Goal: Task Accomplishment & Management: Manage account settings

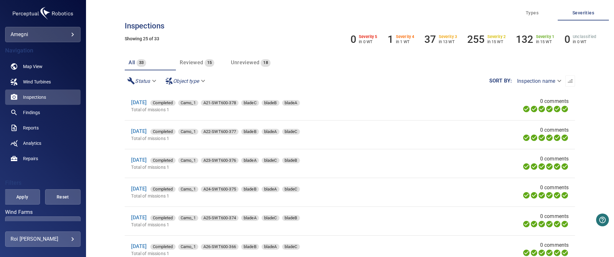
scroll to position [547, 0]
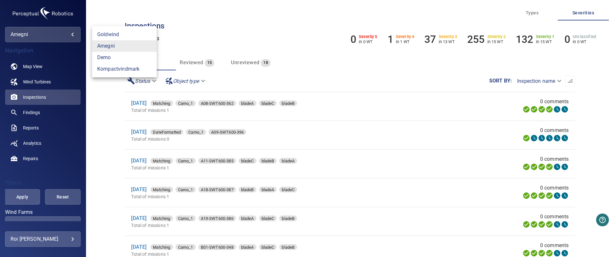
click at [69, 34] on body "**********" at bounding box center [307, 128] width 614 height 257
click at [33, 65] on div at bounding box center [307, 128] width 614 height 257
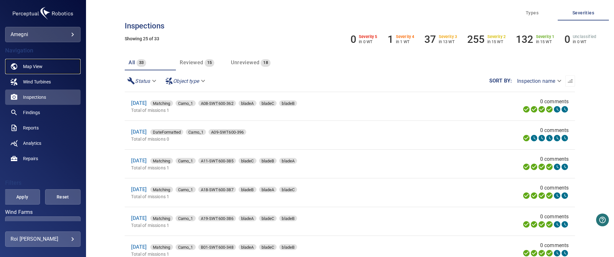
click at [33, 65] on span "Map View" at bounding box center [33, 66] width 20 height 6
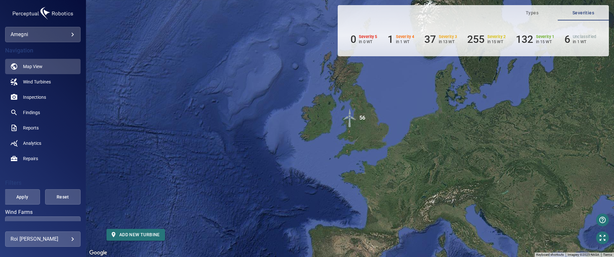
click at [349, 120] on img "56" at bounding box center [349, 117] width 19 height 19
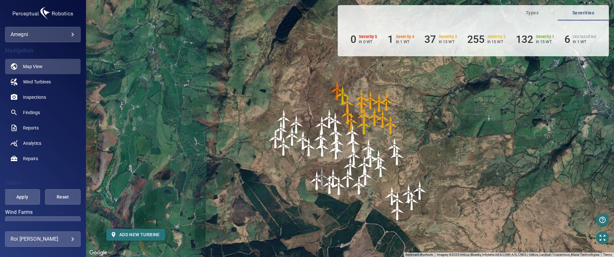
drag, startPoint x: 477, startPoint y: 111, endPoint x: 475, endPoint y: 145, distance: 34.3
click at [475, 145] on div "To navigate, press the arrow keys. To activate drag with keyboard, press Alt + …" at bounding box center [350, 128] width 528 height 257
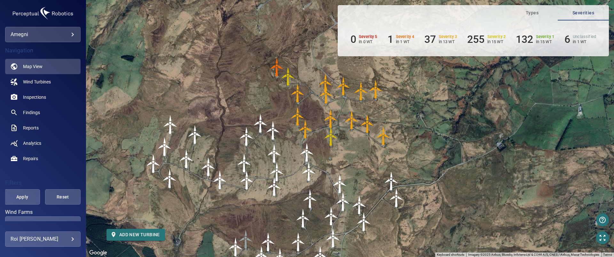
click at [279, 63] on img "B25-SWT600-370" at bounding box center [276, 67] width 19 height 19
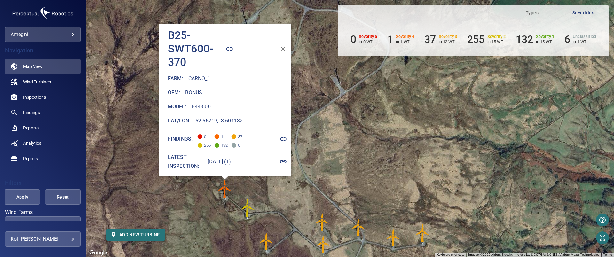
drag, startPoint x: 284, startPoint y: 163, endPoint x: 336, endPoint y: 163, distance: 52.5
click at [336, 163] on div "To activate drag with keyboard, press Alt + Enter. Once in keyboard drag state,…" at bounding box center [350, 128] width 528 height 257
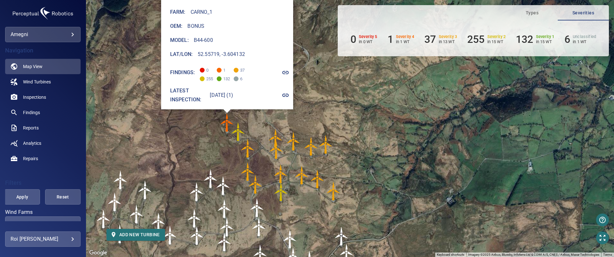
drag, startPoint x: 381, startPoint y: 189, endPoint x: 317, endPoint y: 147, distance: 76.0
click at [317, 147] on img "A28-SWT600-369" at bounding box center [325, 144] width 19 height 19
click at [246, 147] on img "B28-SWT600-371" at bounding box center [247, 148] width 19 height 19
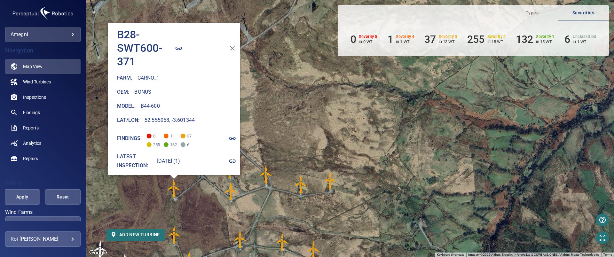
click at [302, 186] on img "A27-SWT600-368" at bounding box center [300, 184] width 19 height 19
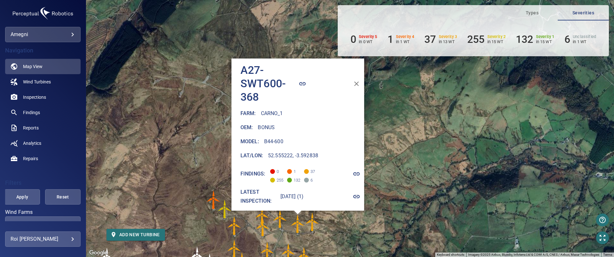
drag, startPoint x: 445, startPoint y: 139, endPoint x: 405, endPoint y: 188, distance: 63.6
click at [405, 188] on div "To activate drag with keyboard, press Alt + Enter. Once in keyboard drag state,…" at bounding box center [350, 128] width 528 height 257
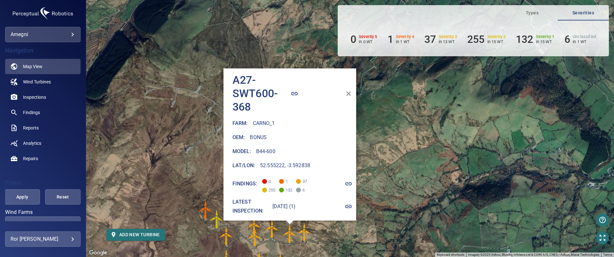
click at [345, 93] on icon "button" at bounding box center [349, 94] width 8 height 8
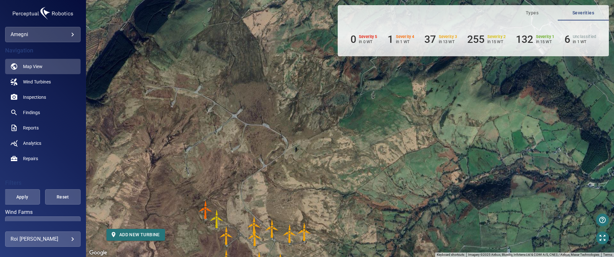
click at [535, 15] on span "Types" at bounding box center [533, 13] width 44 height 8
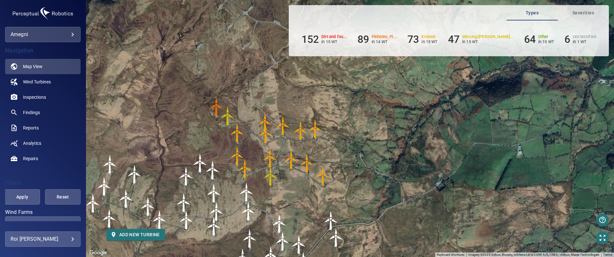
click at [266, 115] on img "A06-SWT600-367" at bounding box center [265, 122] width 19 height 19
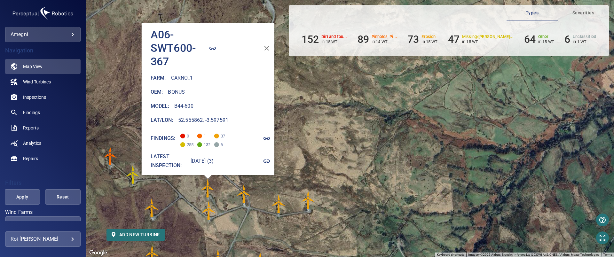
click at [263, 47] on icon "button" at bounding box center [267, 48] width 8 height 8
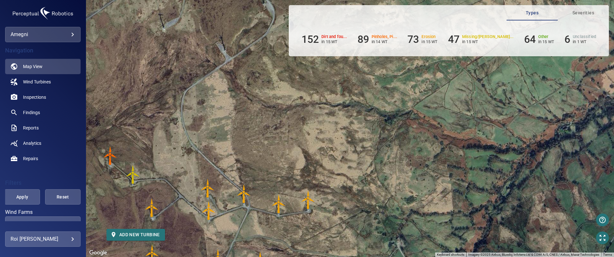
click at [111, 159] on img "B25-SWT600-370" at bounding box center [110, 155] width 19 height 19
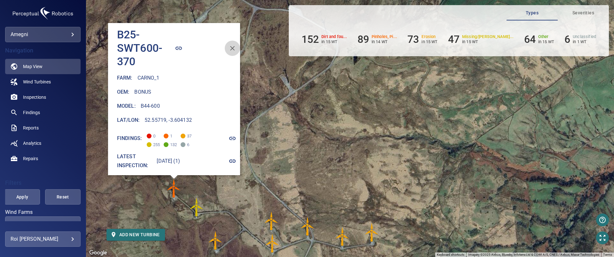
click at [231, 47] on icon "button" at bounding box center [233, 48] width 8 height 8
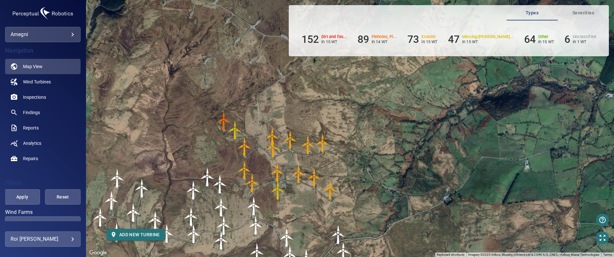
drag, startPoint x: 361, startPoint y: 161, endPoint x: 364, endPoint y: 88, distance: 73.3
click at [364, 88] on div "To activate drag with keyboard, press Alt + Enter. Once in keyboard drag state,…" at bounding box center [350, 128] width 528 height 257
click at [31, 85] on span "Wind Turbines" at bounding box center [37, 82] width 28 height 6
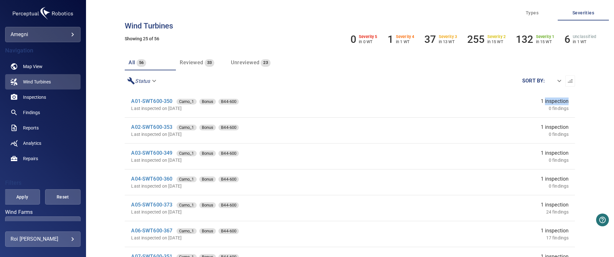
drag, startPoint x: 533, startPoint y: 100, endPoint x: 562, endPoint y: 99, distance: 28.8
click at [562, 99] on li "A01-SWT600-350 Carno_1 Bonus B44-600 Last inspected on [DATE] 1 inspection 0 fi…" at bounding box center [350, 105] width 451 height 26
click at [523, 105] on div "1 inspection 0 findings" at bounding box center [480, 105] width 178 height 14
drag, startPoint x: 527, startPoint y: 101, endPoint x: 564, endPoint y: 101, distance: 37.4
click at [564, 101] on section "A01-SWT600-350 Carno_1 Bonus B44-600 Last inspected on [DATE] 1 inspection 0 fi…" at bounding box center [350, 175] width 451 height 167
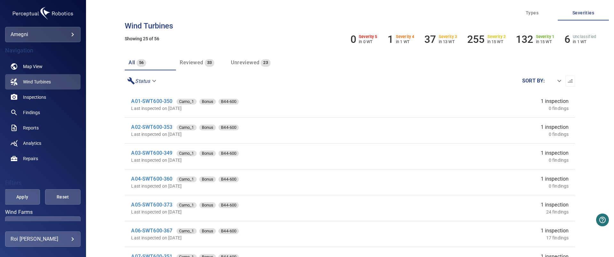
click at [153, 96] on li "A01-SWT600-350 Carno_1 Bonus B44-600 Last inspected on [DATE] 1 inspection 0 fi…" at bounding box center [350, 105] width 451 height 26
click at [148, 101] on link "A01-SWT600-350" at bounding box center [151, 101] width 41 height 6
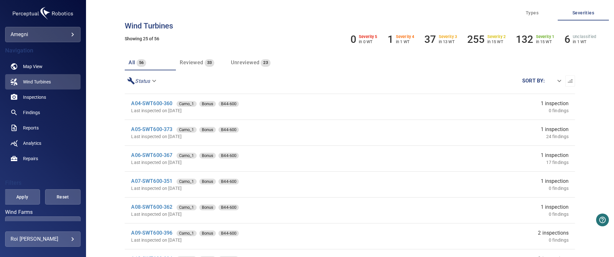
scroll to position [80, 0]
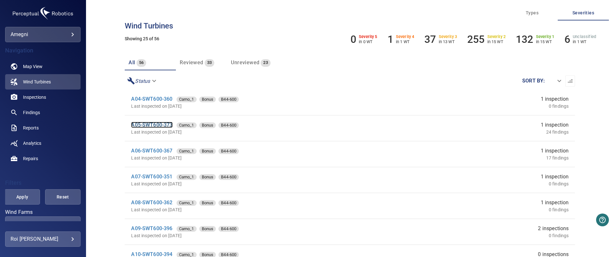
click at [145, 124] on link "A05-SWT600-373" at bounding box center [151, 125] width 41 height 6
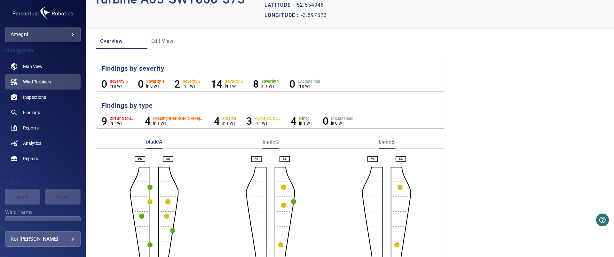
scroll to position [68, 0]
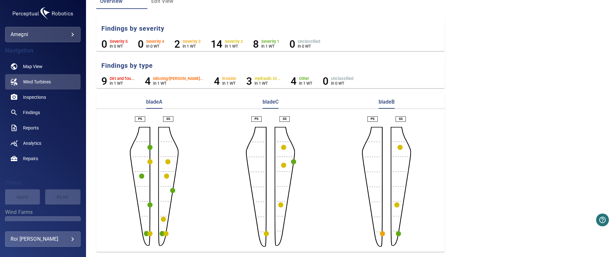
click at [382, 233] on circle "button" at bounding box center [382, 233] width 5 height 5
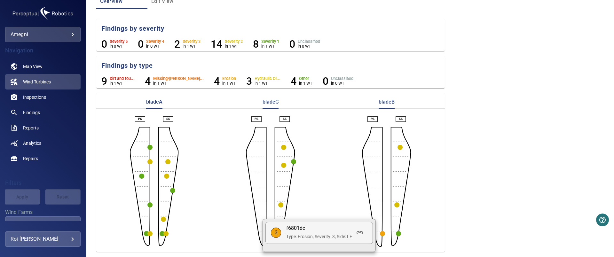
click at [573, 55] on div at bounding box center [307, 128] width 614 height 257
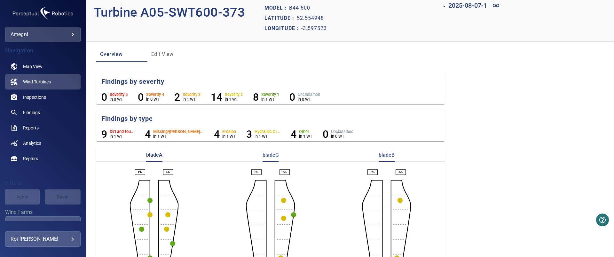
scroll to position [0, 0]
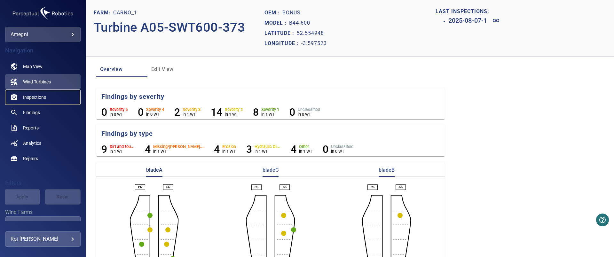
click at [31, 97] on span "Inspections" at bounding box center [34, 97] width 23 height 6
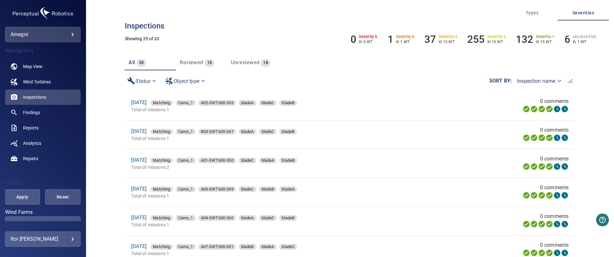
click at [183, 63] on span "Reviewed" at bounding box center [191, 63] width 23 height 6
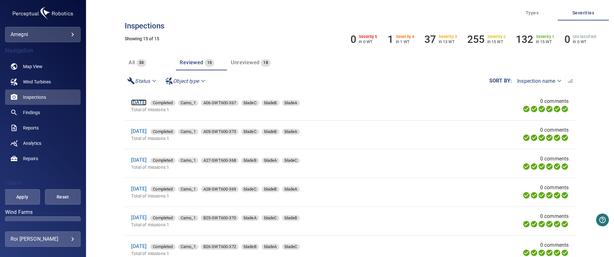
click at [143, 103] on link "[DATE]" at bounding box center [138, 103] width 15 height 6
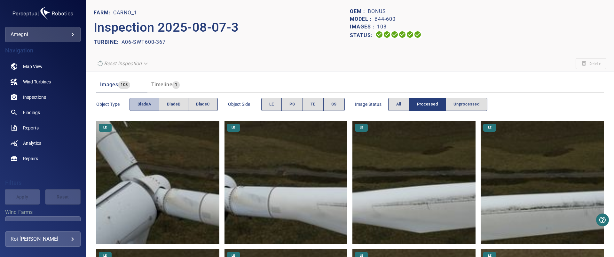
click at [143, 107] on span "bladeA" at bounding box center [145, 104] width 14 height 7
click at [277, 106] on button "LE" at bounding box center [271, 104] width 21 height 13
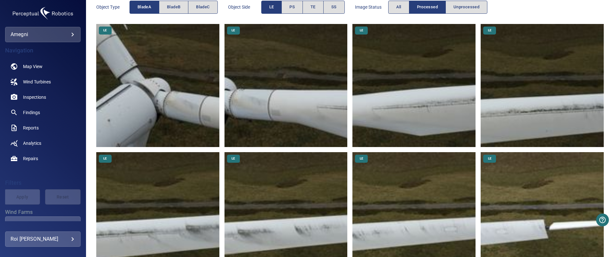
scroll to position [95, 0]
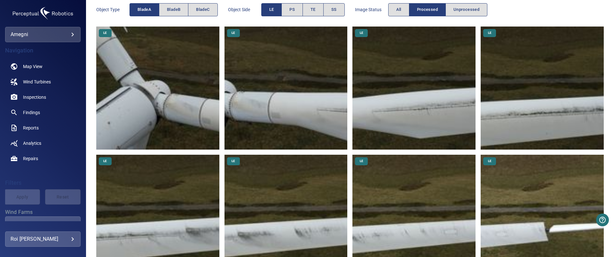
click at [298, 117] on img at bounding box center [286, 88] width 123 height 123
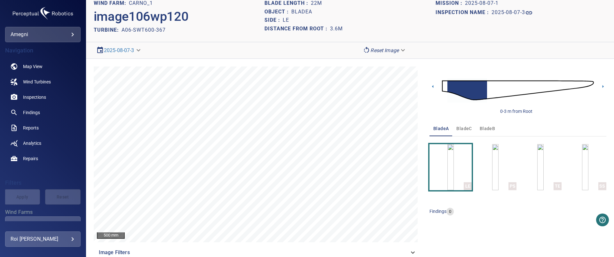
scroll to position [5, 0]
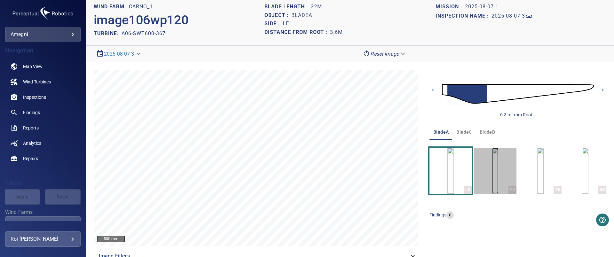
click at [492, 173] on img "button" at bounding box center [495, 171] width 6 height 46
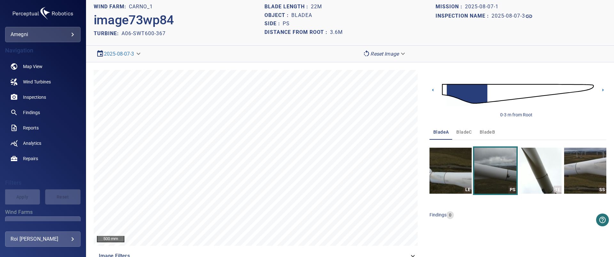
click at [487, 131] on span "bladeB" at bounding box center [487, 132] width 15 height 8
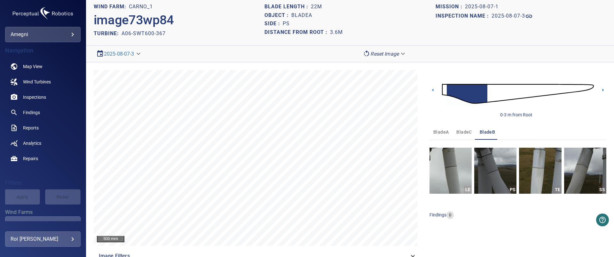
click at [465, 132] on span "bladeC" at bounding box center [464, 132] width 15 height 8
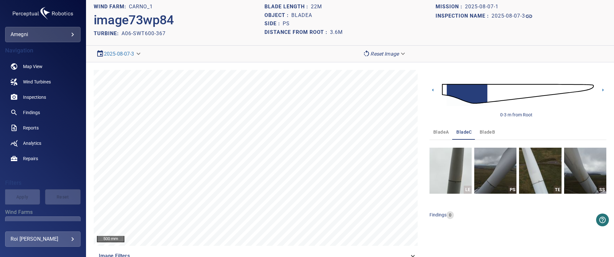
click at [441, 135] on span "bladeA" at bounding box center [441, 132] width 15 height 8
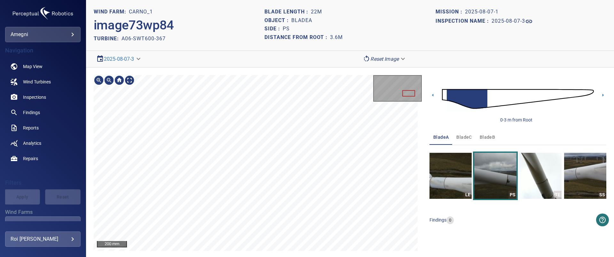
click at [138, 56] on section "**********" at bounding box center [350, 128] width 528 height 257
click at [452, 175] on img "button" at bounding box center [451, 176] width 42 height 46
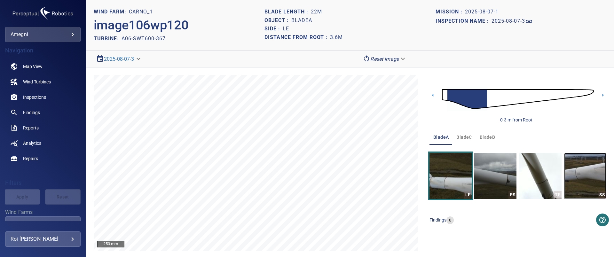
click at [577, 182] on img "button" at bounding box center [585, 176] width 42 height 46
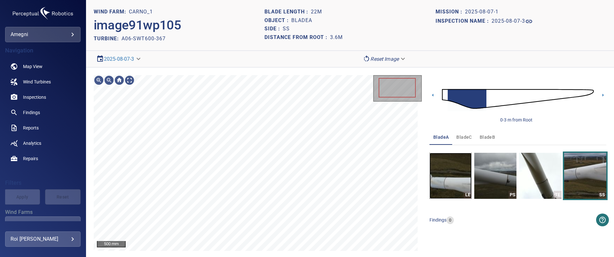
click at [461, 171] on img "button" at bounding box center [451, 176] width 42 height 46
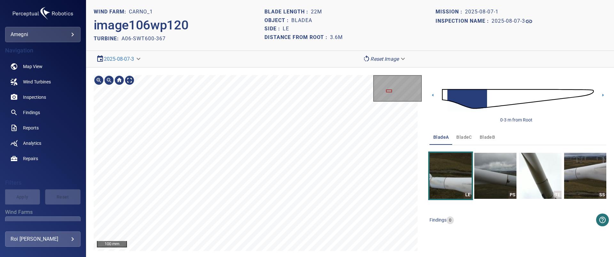
click at [418, 108] on div "100 mm Image Filters 0-3 m from Root bladeA bladeC bladeB LE PS TE SS findings 0" at bounding box center [350, 172] width 528 height 209
click at [101, 76] on div "200 mm" at bounding box center [258, 163] width 328 height 176
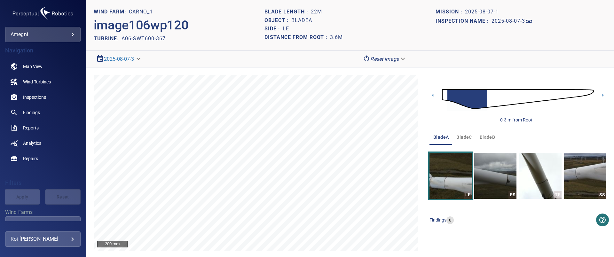
drag, startPoint x: 455, startPoint y: 139, endPoint x: 459, endPoint y: 139, distance: 4.2
click at [457, 139] on span "bladeC" at bounding box center [464, 137] width 15 height 8
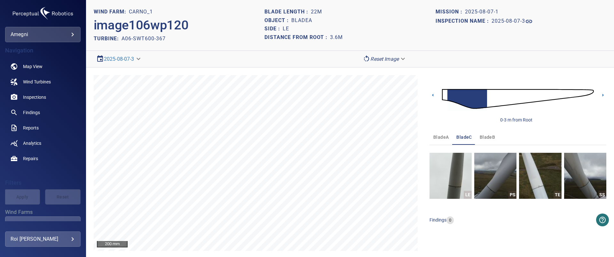
click at [488, 136] on span "bladeB" at bounding box center [487, 137] width 15 height 8
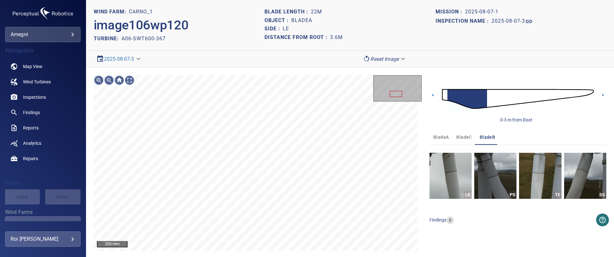
click at [464, 139] on span "bladeC" at bounding box center [464, 137] width 15 height 8
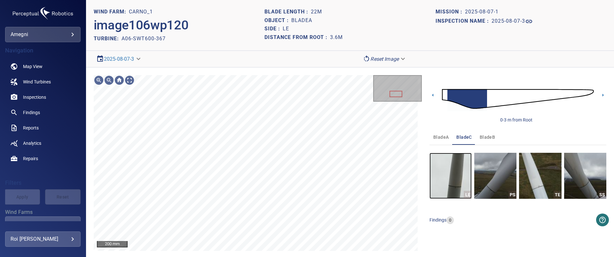
click at [457, 168] on img "button" at bounding box center [451, 176] width 42 height 46
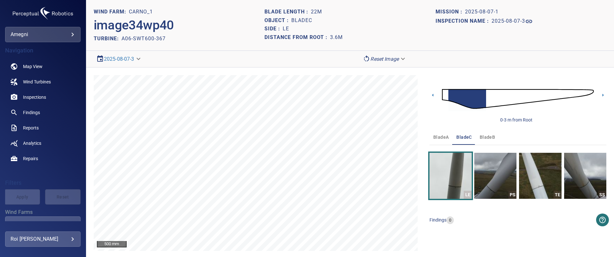
click at [484, 140] on span "bladeB" at bounding box center [487, 137] width 15 height 8
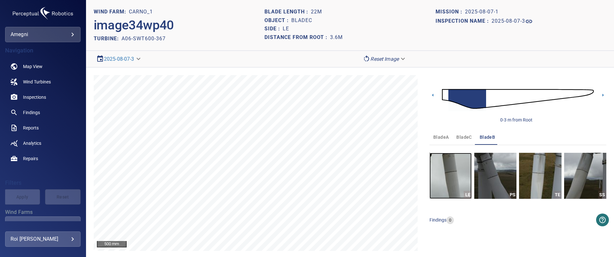
click at [448, 177] on img "button" at bounding box center [451, 176] width 42 height 46
click at [603, 95] on icon at bounding box center [603, 95] width 1 height 3
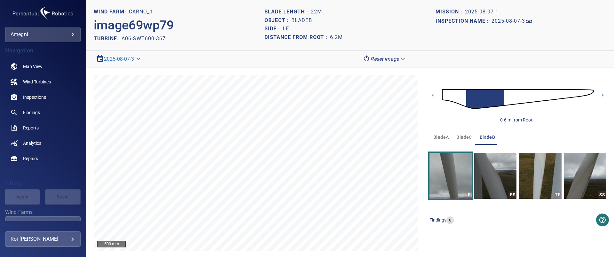
click at [461, 140] on span "bladeC" at bounding box center [464, 137] width 15 height 8
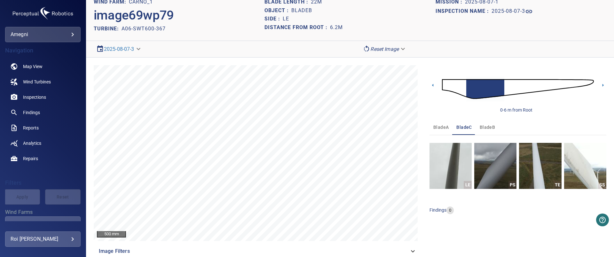
scroll to position [20, 0]
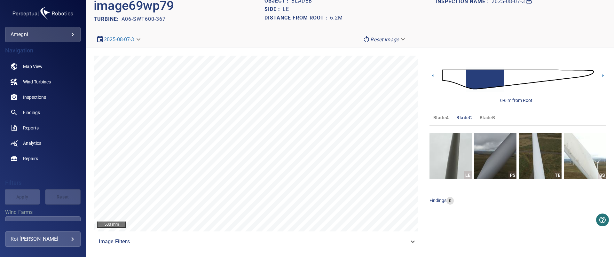
click at [435, 118] on span "bladeA" at bounding box center [441, 118] width 15 height 8
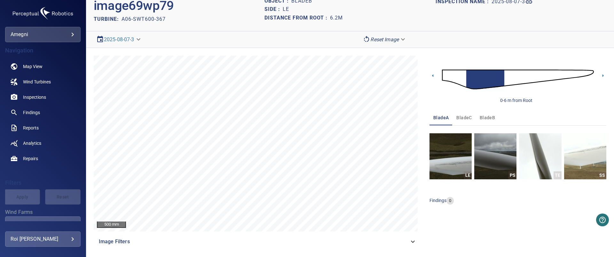
click at [463, 116] on span "bladeC" at bounding box center [464, 118] width 15 height 8
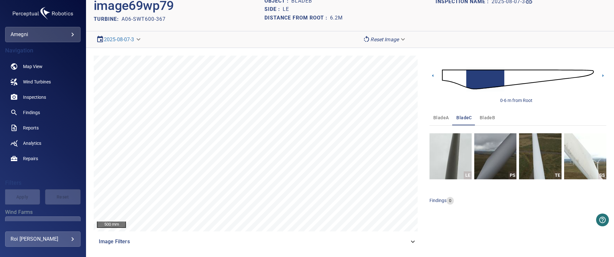
click at [486, 116] on span "bladeB" at bounding box center [487, 118] width 15 height 8
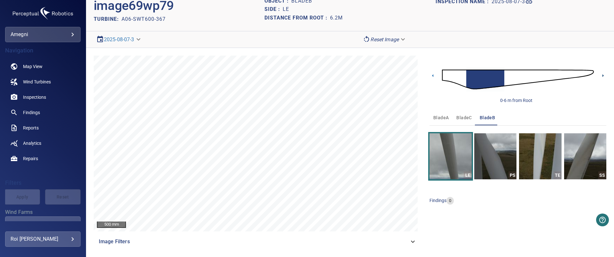
click at [603, 76] on icon at bounding box center [603, 75] width 1 height 3
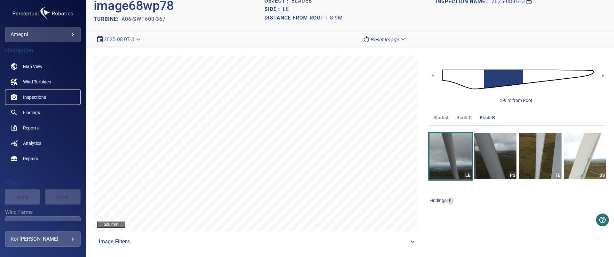
click at [30, 98] on span "Inspections" at bounding box center [34, 97] width 23 height 6
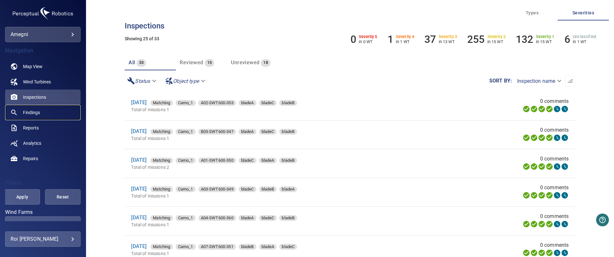
click at [20, 113] on link "Findings" at bounding box center [43, 112] width 76 height 15
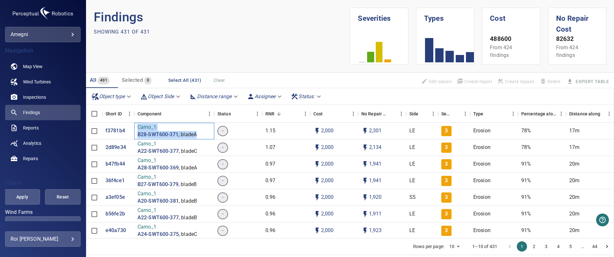
drag, startPoint x: 205, startPoint y: 136, endPoint x: 131, endPoint y: 139, distance: 74.9
click at [131, 139] on div "f3781b4 Carno_1 B28-SWT600-371 , bladeA - 1.15 2,000 2,301 LE 3 Erosion 78% 17m…" at bounding box center [414, 131] width 656 height 17
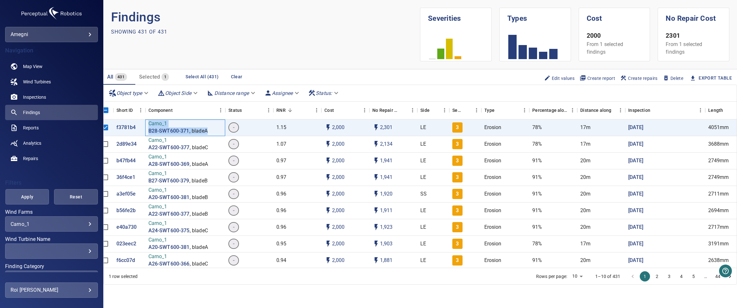
scroll to position [0, 6]
click at [204, 257] on div "1 row selected Rows per page: 10 ** 1–10 of 431 1 2 3 4 5 … 44" at bounding box center [420, 276] width 633 height 17
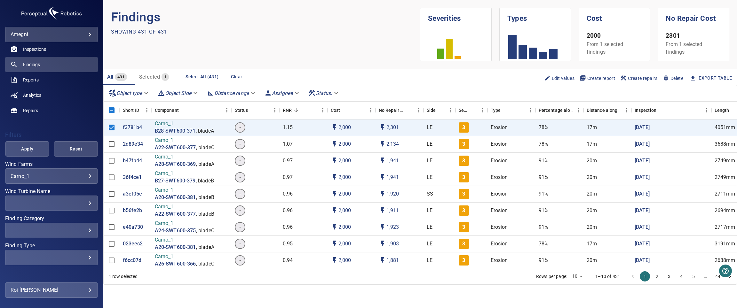
scroll to position [61, 0]
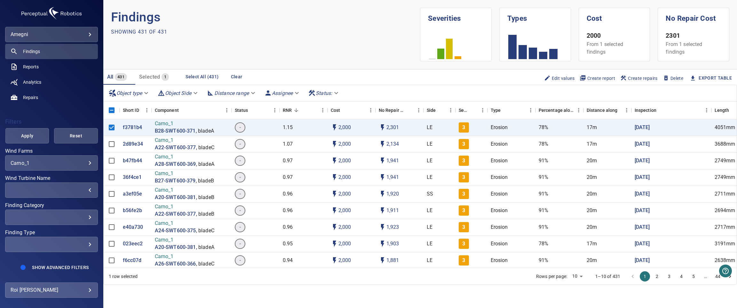
click at [55, 191] on div "​" at bounding box center [52, 190] width 82 height 6
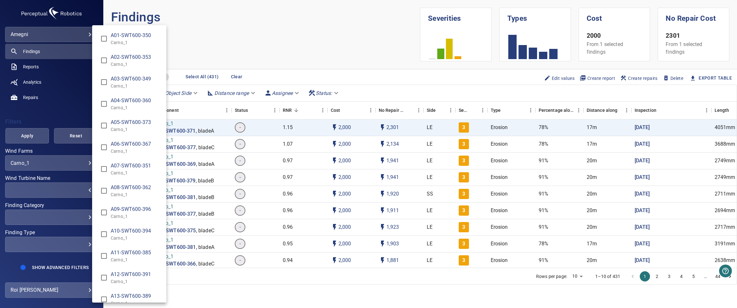
click at [58, 160] on div "Wind Turbine Name" at bounding box center [368, 154] width 737 height 308
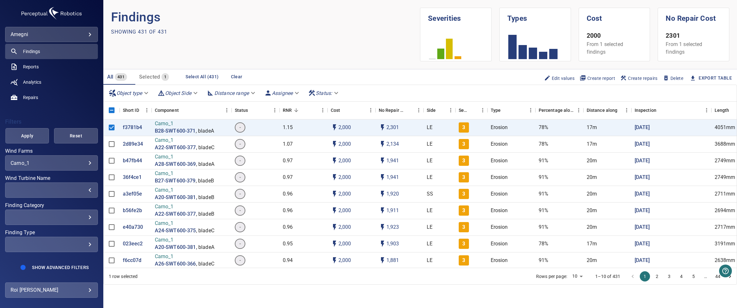
click at [68, 221] on div "​ ​" at bounding box center [51, 217] width 93 height 15
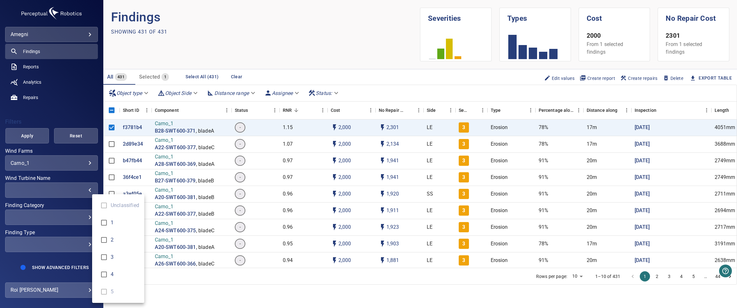
type input "*"
click at [62, 119] on div "Finding Category" at bounding box center [368, 154] width 737 height 308
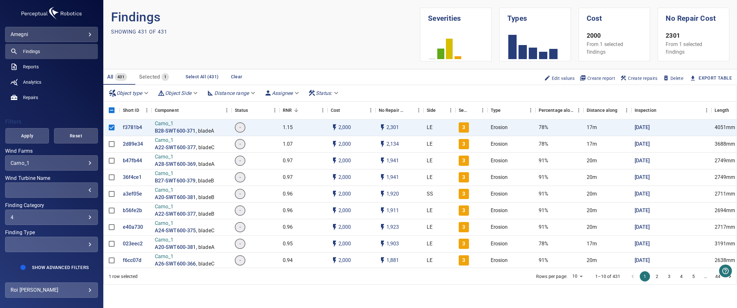
click at [29, 159] on body "**********" at bounding box center [368, 154] width 737 height 308
click at [29, 159] on div at bounding box center [368, 154] width 737 height 308
click at [46, 190] on div "​" at bounding box center [52, 190] width 82 height 6
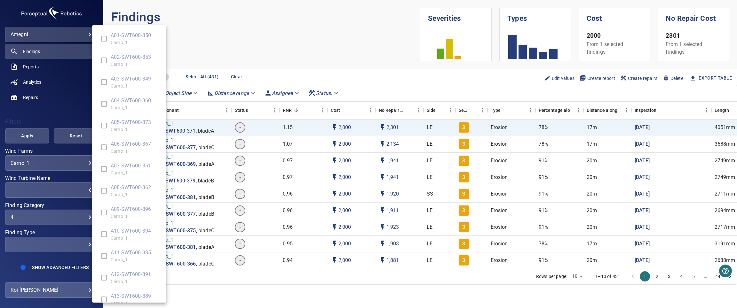
scroll to position [945, 0]
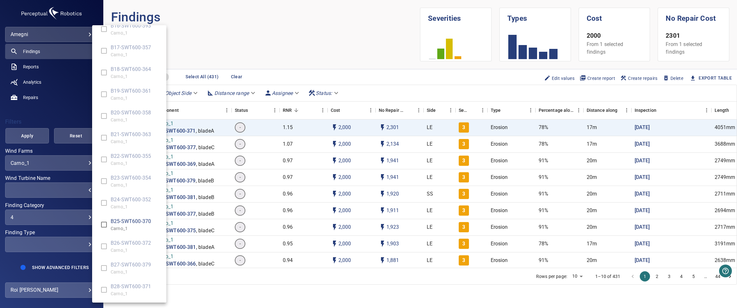
click at [44, 118] on div "Wind Turbine Name" at bounding box center [368, 154] width 737 height 308
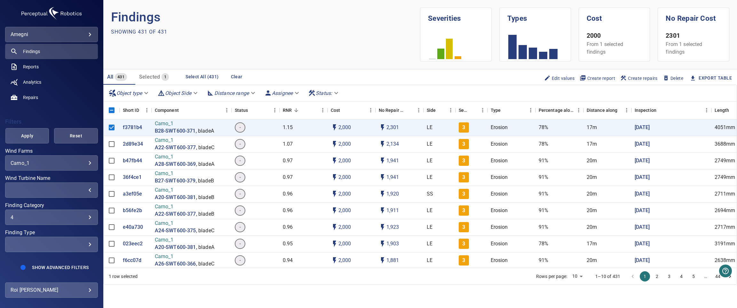
click at [27, 216] on div "4" at bounding box center [52, 218] width 82 height 6
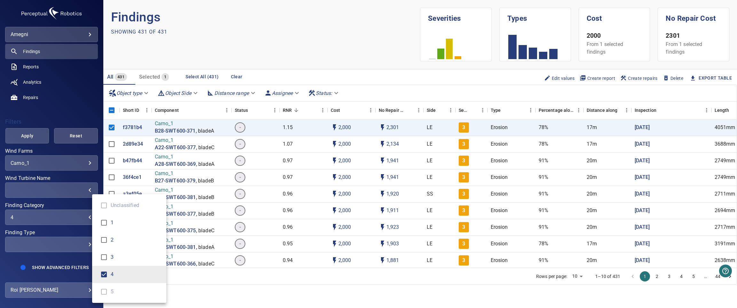
click at [27, 216] on div "Finding Category" at bounding box center [368, 154] width 737 height 308
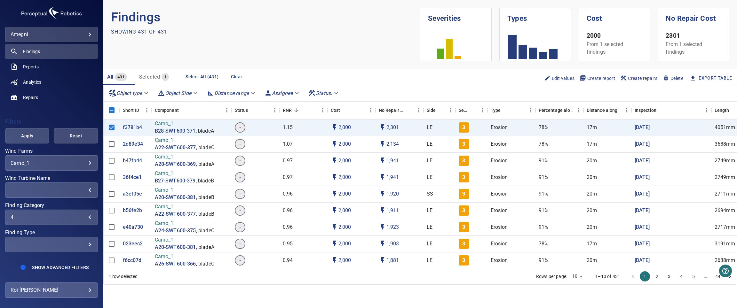
click at [76, 245] on div "​" at bounding box center [52, 245] width 82 height 6
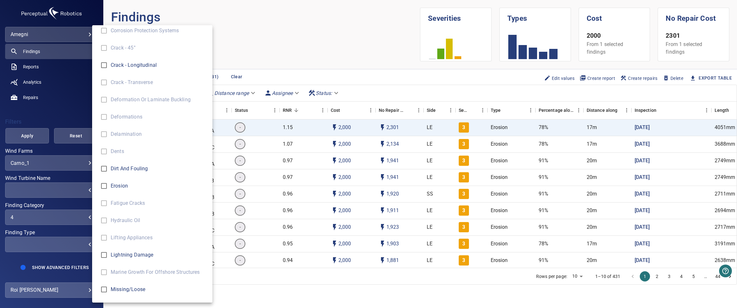
scroll to position [0, 0]
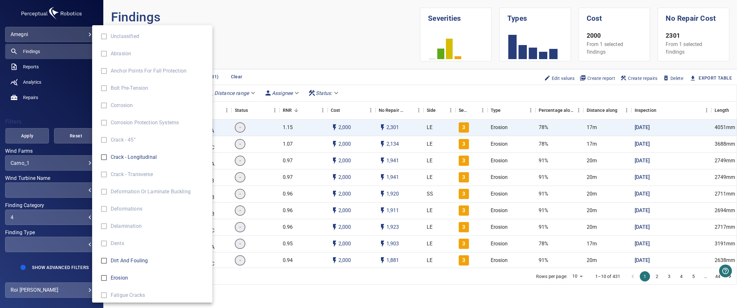
click at [41, 116] on div "Finding Type" at bounding box center [368, 154] width 737 height 308
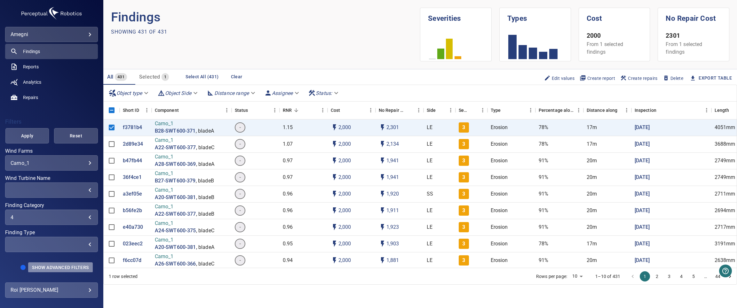
click at [47, 257] on span "Show Advanced Filters" at bounding box center [60, 267] width 57 height 5
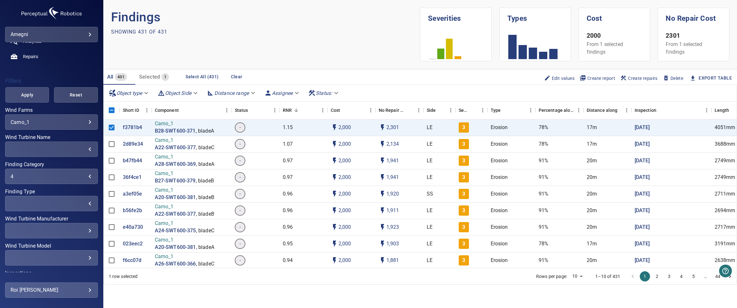
scroll to position [148, 0]
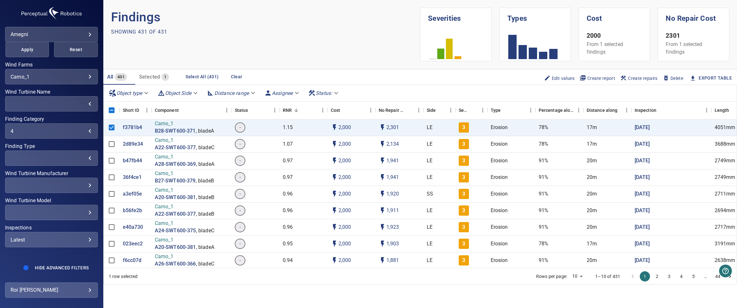
click at [57, 184] on div "​" at bounding box center [52, 186] width 82 height 6
click at [57, 184] on div "Wind Turbine Manufacturer" at bounding box center [368, 154] width 737 height 308
click at [78, 212] on div "​" at bounding box center [52, 213] width 82 height 6
click at [78, 212] on div "Wind Turbine Model" at bounding box center [368, 154] width 737 height 308
click at [68, 239] on div "Latest" at bounding box center [52, 240] width 82 height 6
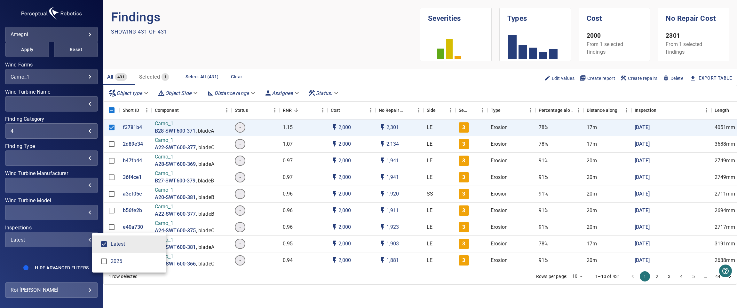
click at [34, 257] on div "Inspections" at bounding box center [368, 154] width 737 height 308
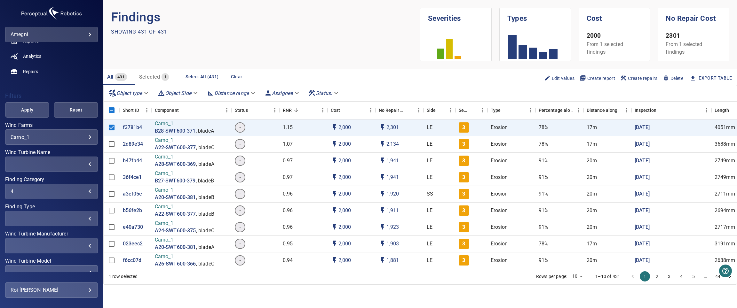
scroll to position [4, 0]
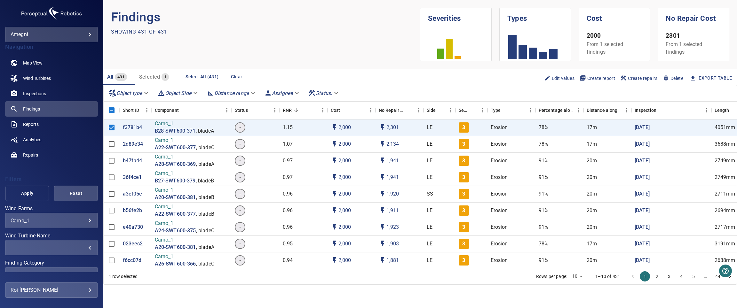
click at [30, 193] on span "Apply" at bounding box center [27, 194] width 28 height 8
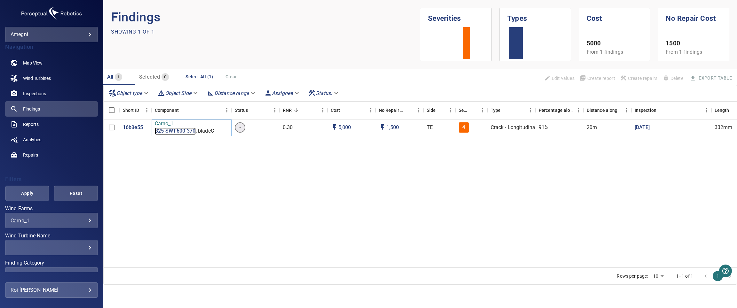
click at [181, 134] on p "B25-SWT600-370" at bounding box center [175, 131] width 41 height 7
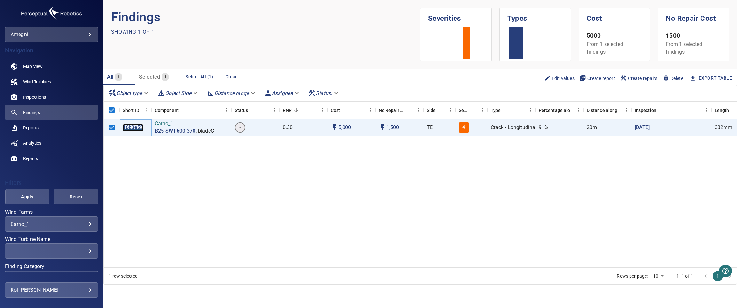
click at [138, 129] on p "16b3e55" at bounding box center [133, 127] width 20 height 7
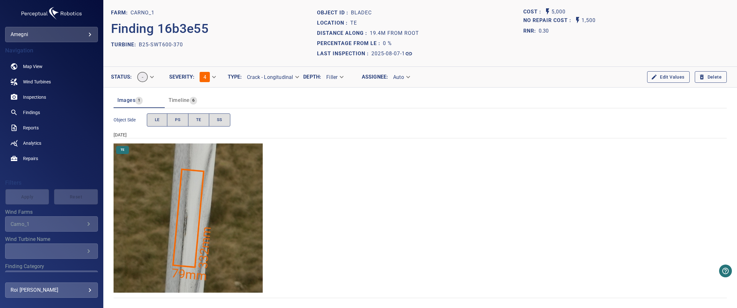
click at [178, 235] on img "Carno_1/B25-SWT600-370/2025-08-07-1/2025-08-07-1/image46wp54.jpg" at bounding box center [188, 218] width 149 height 149
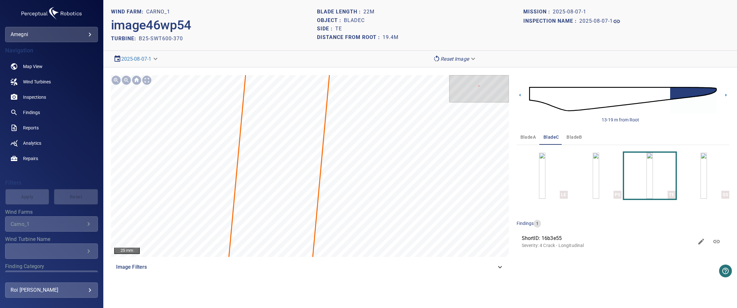
click at [527, 257] on div "25 mm Image Filters 13-19 m from Root bladeA bladeC bladeB LE PS TE SS findings…" at bounding box center [420, 175] width 634 height 215
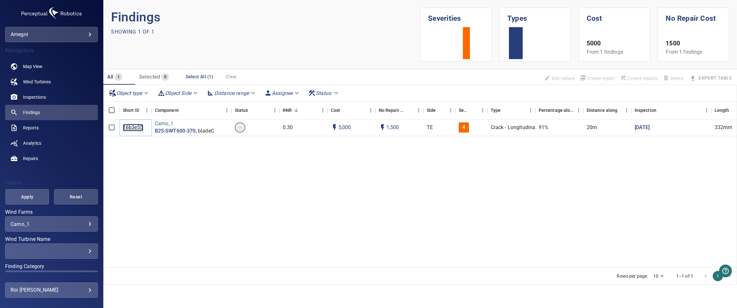
click at [133, 127] on p "16b3e55" at bounding box center [133, 127] width 20 height 7
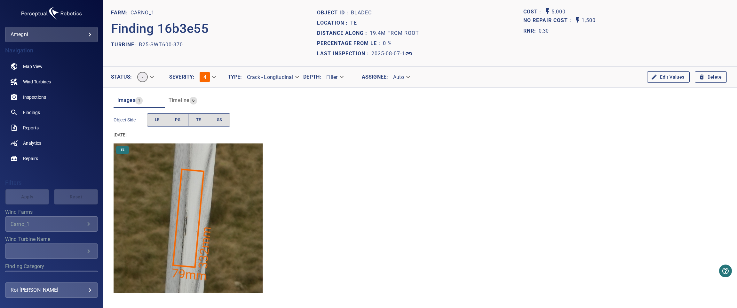
click at [614, 80] on button "Edit Values" at bounding box center [668, 77] width 42 height 12
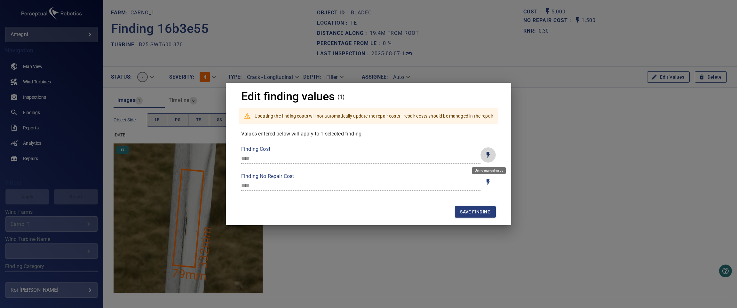
click at [488, 157] on icon "Toggle for auto / manual values" at bounding box center [488, 155] width 3 height 6
click at [254, 161] on input "*" at bounding box center [360, 159] width 239 height 10
drag, startPoint x: 255, startPoint y: 161, endPoint x: 235, endPoint y: 161, distance: 20.2
click at [235, 161] on div "Values entered below will apply to 1 selected finding Finding Cost * Finding No…" at bounding box center [369, 165] width 270 height 83
type input "****"
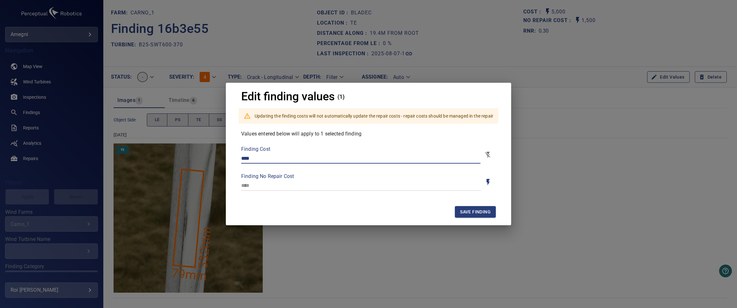
drag, startPoint x: 262, startPoint y: 159, endPoint x: 211, endPoint y: 162, distance: 50.6
click at [211, 162] on div "Edit finding values (1) Updating the finding costs will not automatically updat…" at bounding box center [368, 154] width 737 height 308
click at [487, 155] on icon "Toggle for auto / manual values" at bounding box center [487, 155] width 5 height 6
type input "****"
click at [480, 209] on span "Save finding" at bounding box center [475, 212] width 31 height 8
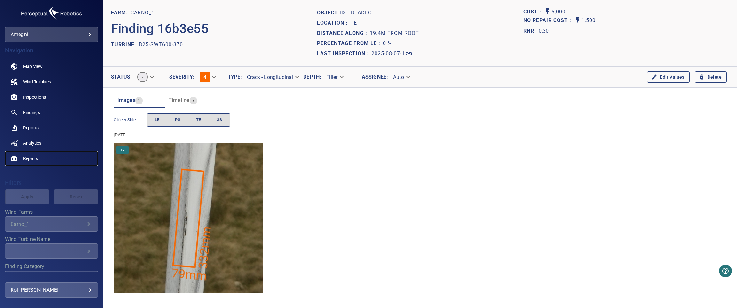
click at [22, 158] on link "Repairs" at bounding box center [51, 158] width 93 height 15
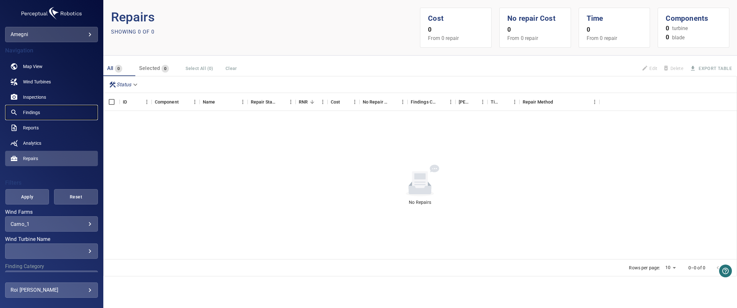
click at [33, 113] on span "Findings" at bounding box center [31, 112] width 17 height 6
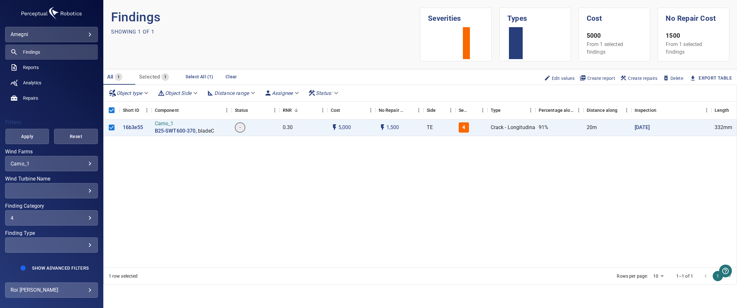
scroll to position [61, 0]
click at [63, 220] on div "4" at bounding box center [52, 218] width 82 height 6
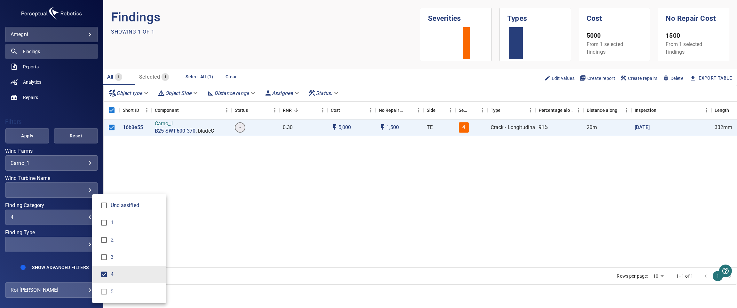
type input "***"
click at [74, 191] on div "Finding Category" at bounding box center [368, 154] width 737 height 308
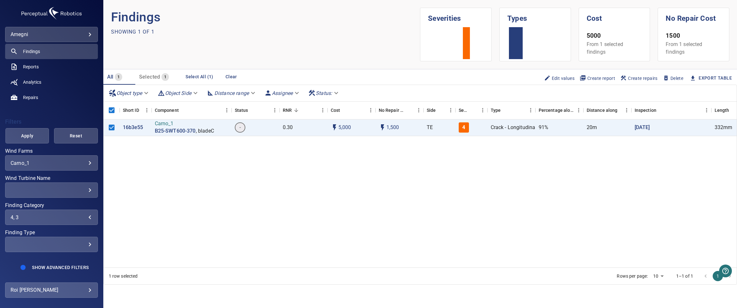
click at [85, 191] on div "​ ​" at bounding box center [51, 190] width 93 height 15
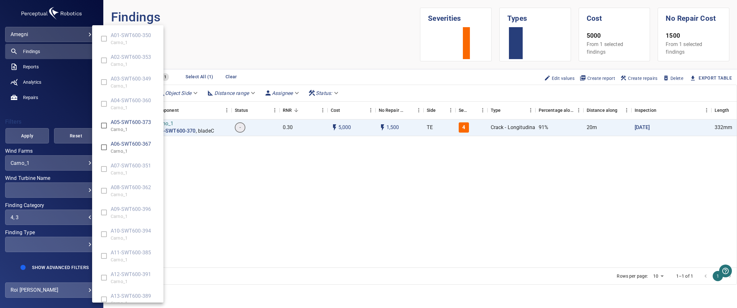
click at [77, 189] on div "Wind Turbine Name" at bounding box center [368, 154] width 737 height 308
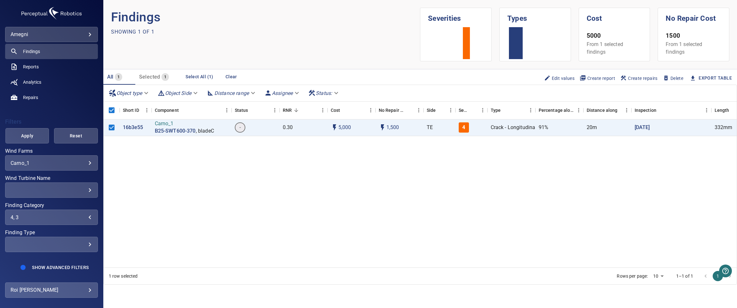
click at [81, 189] on div "​" at bounding box center [52, 190] width 82 height 6
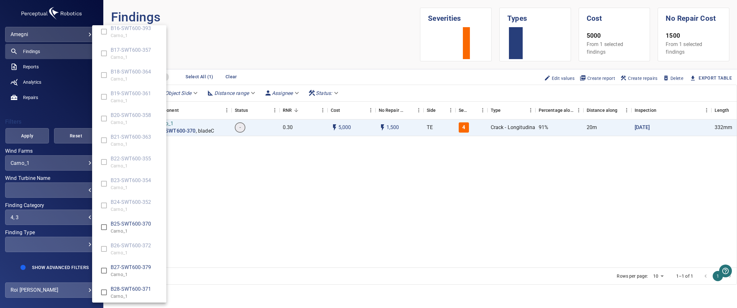
scroll to position [945, 0]
type input "**********"
click at [243, 213] on div "Wind Turbine Name" at bounding box center [368, 154] width 737 height 308
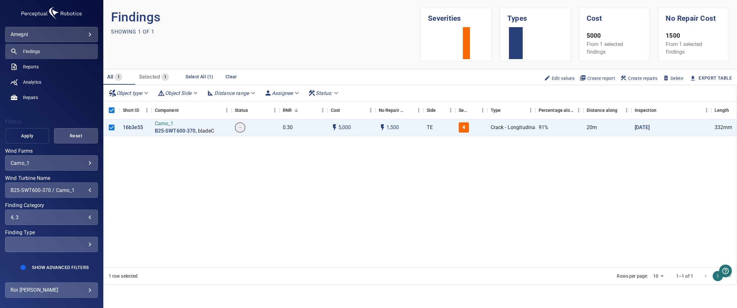
click at [25, 136] on span "Apply" at bounding box center [27, 136] width 28 height 8
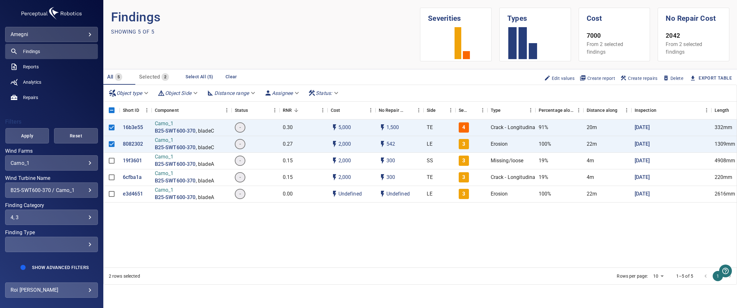
click at [614, 79] on span "Create repairs" at bounding box center [638, 78] width 37 height 7
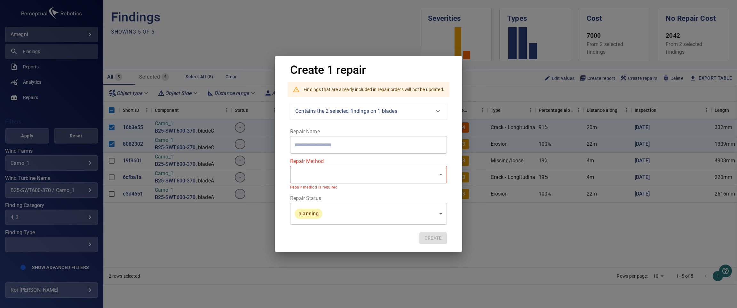
click at [304, 144] on input "text" at bounding box center [368, 145] width 157 height 18
click at [316, 177] on body "**********" at bounding box center [368, 154] width 737 height 308
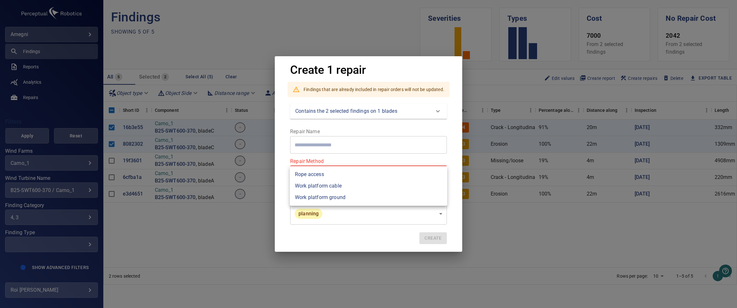
click at [280, 155] on div at bounding box center [368, 154] width 737 height 308
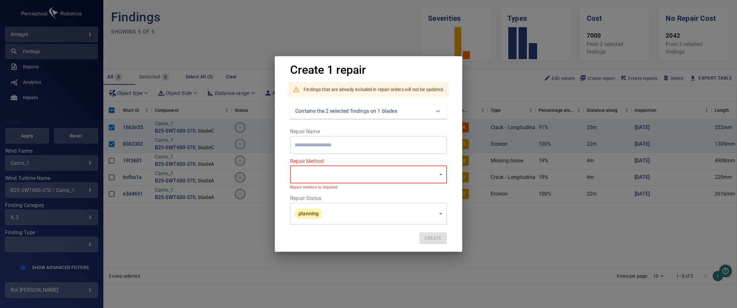
click at [307, 220] on body "**********" at bounding box center [368, 154] width 737 height 308
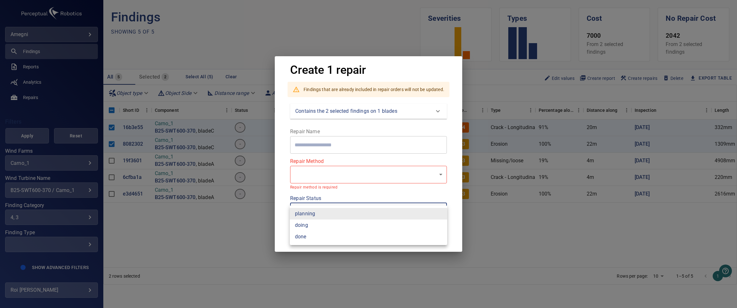
click at [270, 206] on div at bounding box center [368, 154] width 737 height 308
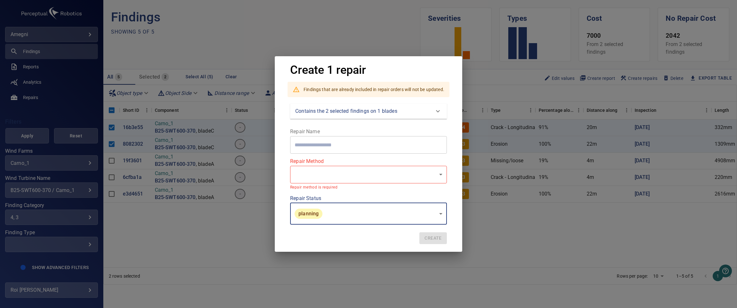
click at [339, 216] on body "**********" at bounding box center [368, 154] width 737 height 308
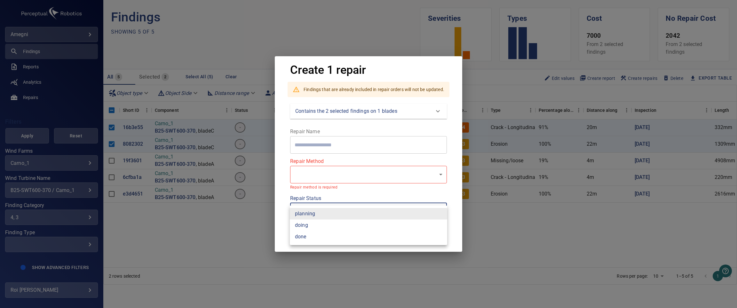
click at [285, 186] on div at bounding box center [368, 154] width 737 height 308
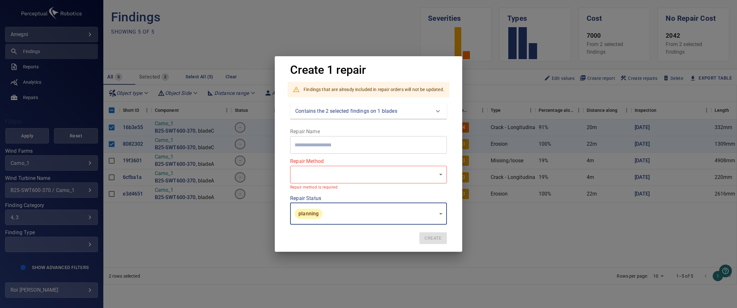
click at [505, 81] on div "Create 1 repair Findings that are already included in repair orders will not be…" at bounding box center [368, 154] width 737 height 308
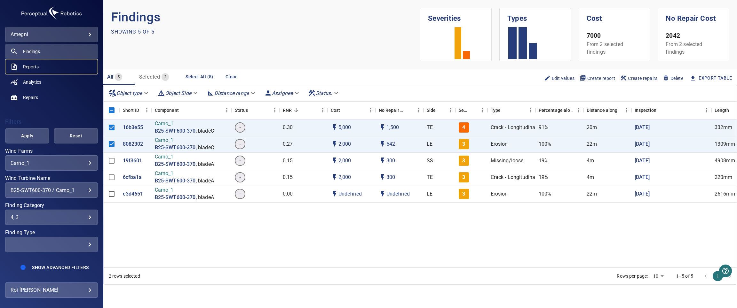
click at [36, 68] on span "Reports" at bounding box center [31, 67] width 16 height 6
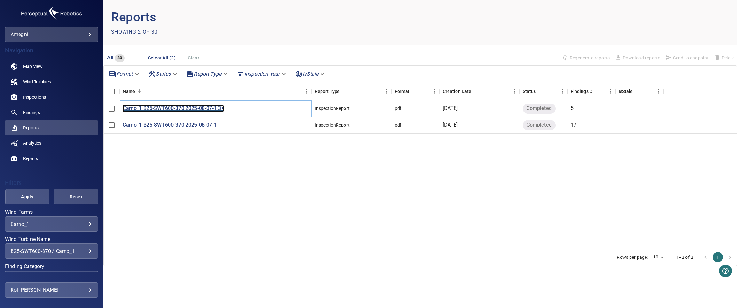
click at [178, 106] on p "Carno_1 B25-SWT600-370 2025-08-07-1 3+" at bounding box center [173, 108] width 101 height 7
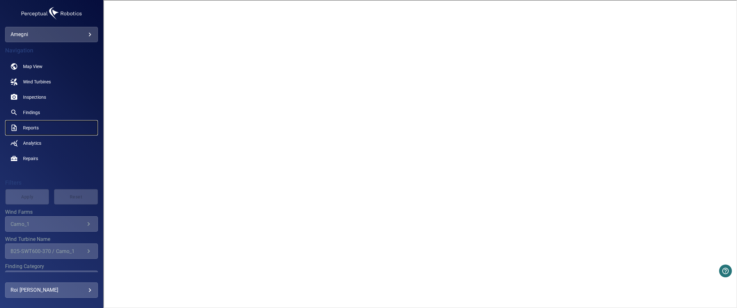
click at [34, 130] on span "Reports" at bounding box center [31, 128] width 16 height 6
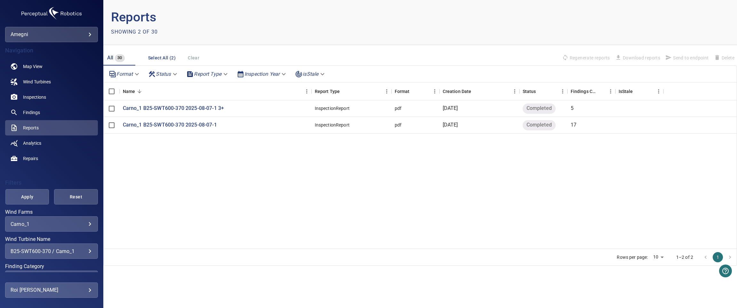
click at [80, 249] on div "B25-SWT600-370 / Carno_1" at bounding box center [52, 252] width 82 height 6
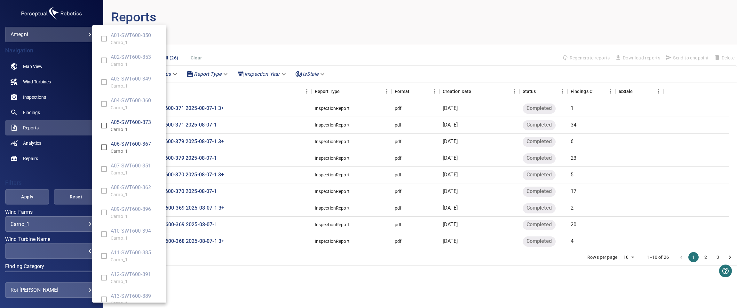
click at [20, 200] on div "Wind Turbine Name" at bounding box center [368, 154] width 737 height 308
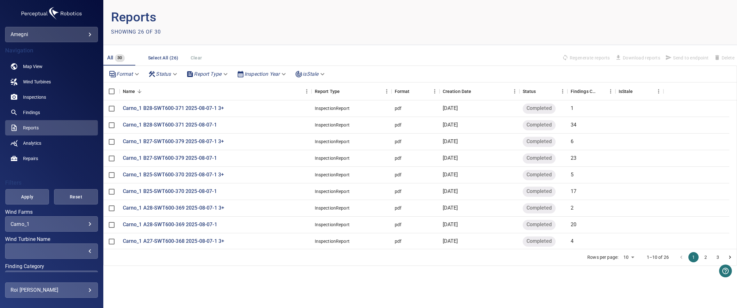
click at [25, 193] on div "A01-SWT600-350 Carno_1 A02-SWT600-353 Carno_1 A03-SWT600-349 Carno_1 A04-SWT600…" at bounding box center [368, 154] width 737 height 308
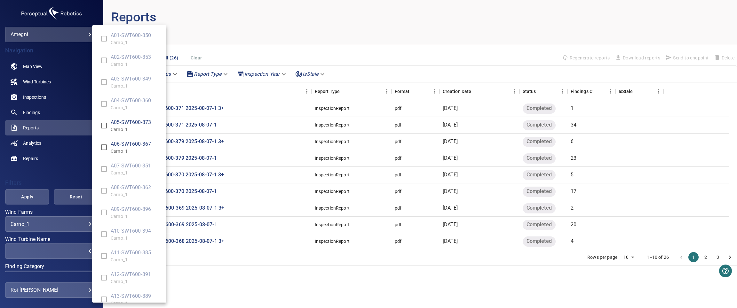
click at [25, 197] on div "Wind Turbine Name" at bounding box center [368, 154] width 737 height 308
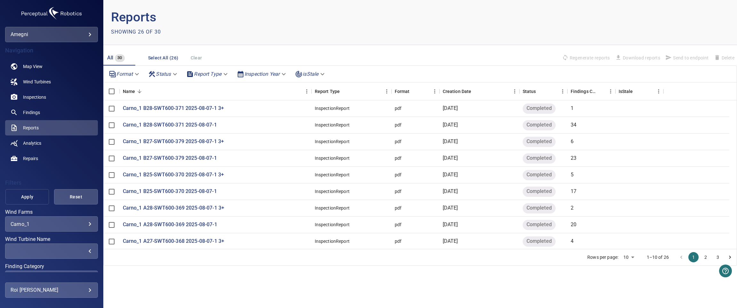
click at [20, 203] on button "Apply" at bounding box center [27, 196] width 44 height 15
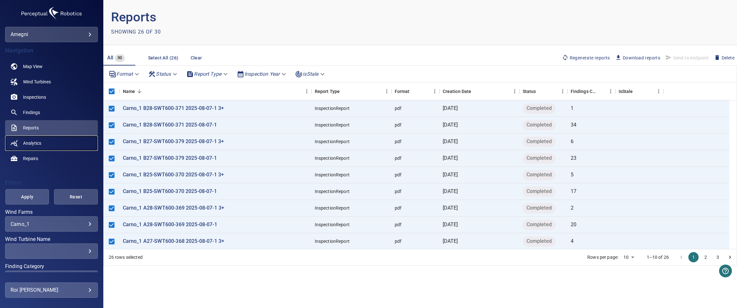
click at [32, 144] on span "Analytics" at bounding box center [32, 143] width 18 height 6
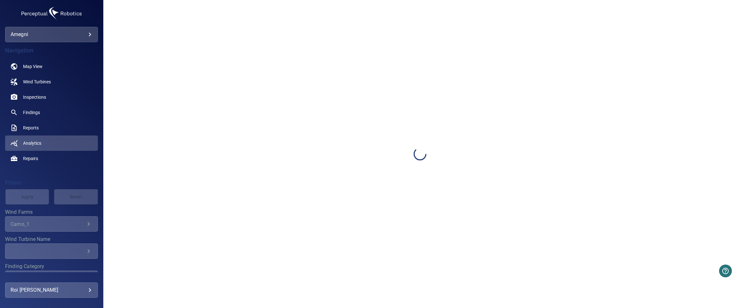
click at [17, 293] on body "**********" at bounding box center [368, 154] width 737 height 308
click at [117, 282] on link "Manage Users" at bounding box center [133, 284] width 82 height 12
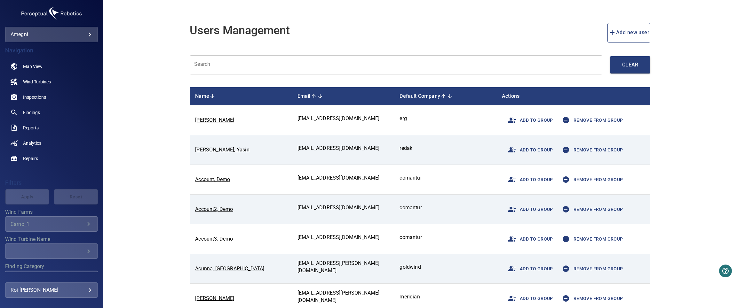
drag, startPoint x: 252, startPoint y: 55, endPoint x: 231, endPoint y: 72, distance: 27.3
click at [251, 56] on div "Users Management Add new user Search Search Clear Name Email Default Company Ac…" at bounding box center [420, 217] width 461 height 404
click at [229, 73] on input "text" at bounding box center [396, 65] width 413 height 20
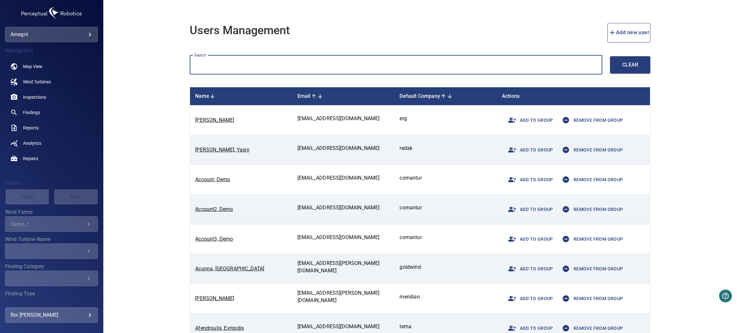
click at [617, 35] on span "Add new user" at bounding box center [629, 32] width 41 height 9
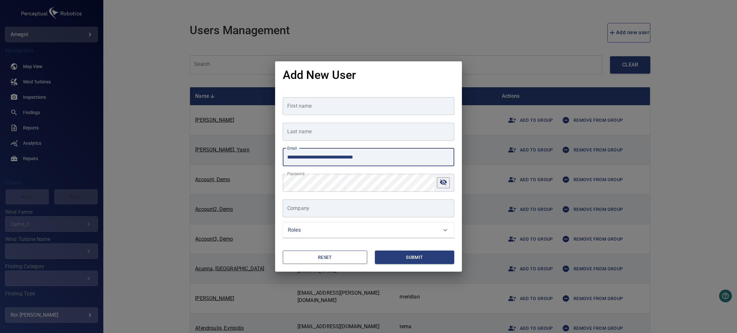
drag, startPoint x: 383, startPoint y: 159, endPoint x: 202, endPoint y: 161, distance: 181.1
click at [207, 161] on div "**********" at bounding box center [368, 166] width 737 height 333
paste input "text"
type input "**********"
click at [303, 111] on input "First name" at bounding box center [368, 106] width 171 height 18
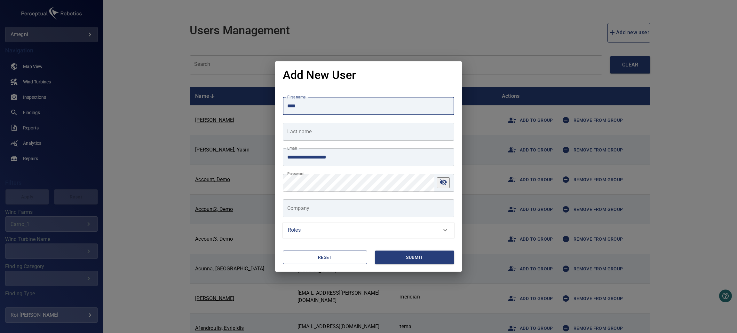
type input "****"
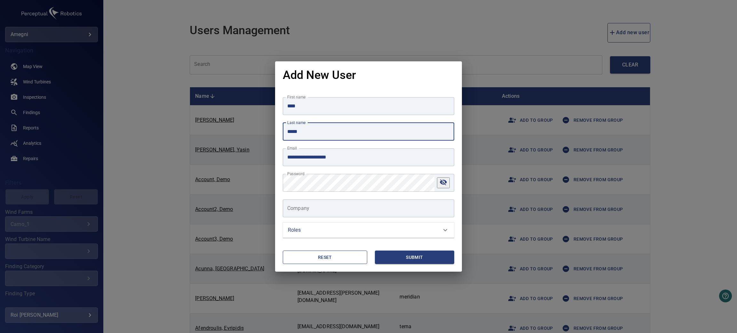
type input "*****"
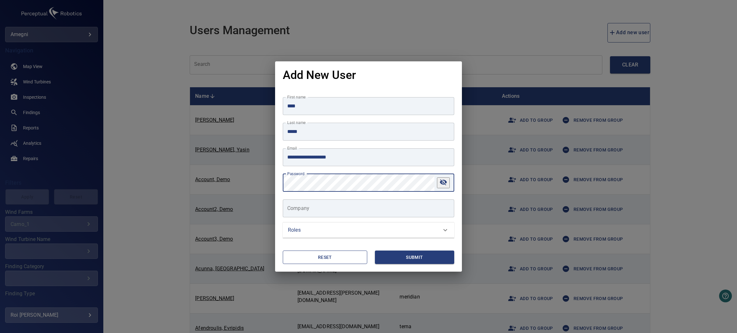
click at [232, 186] on div "**********" at bounding box center [368, 166] width 737 height 333
click at [312, 216] on input "Company" at bounding box center [368, 209] width 171 height 18
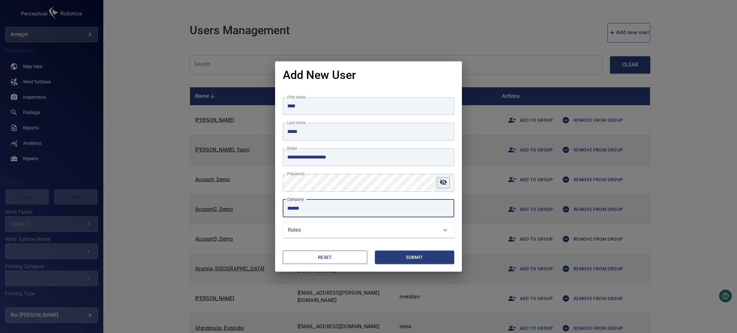
type input "******"
click at [398, 259] on span "Submit" at bounding box center [415, 258] width 74 height 8
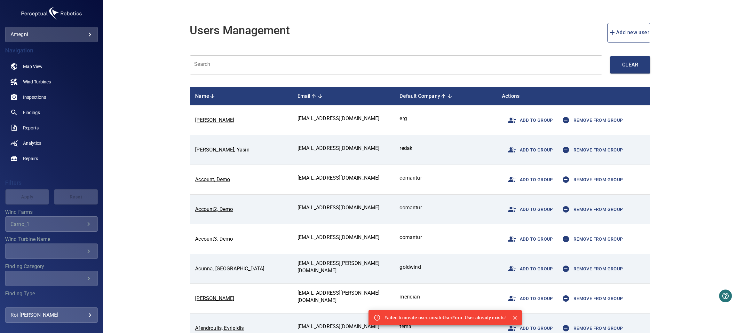
click at [242, 72] on input "text" at bounding box center [396, 65] width 413 height 20
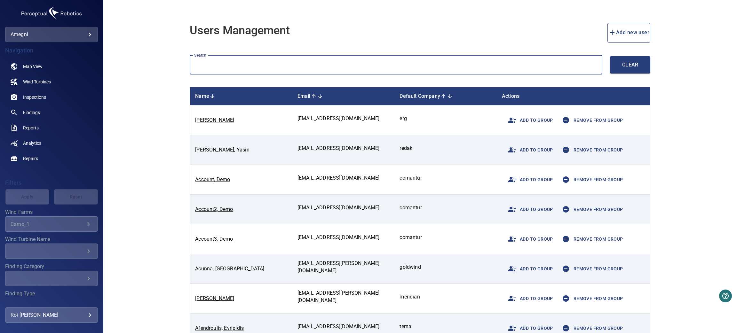
paste input "**********"
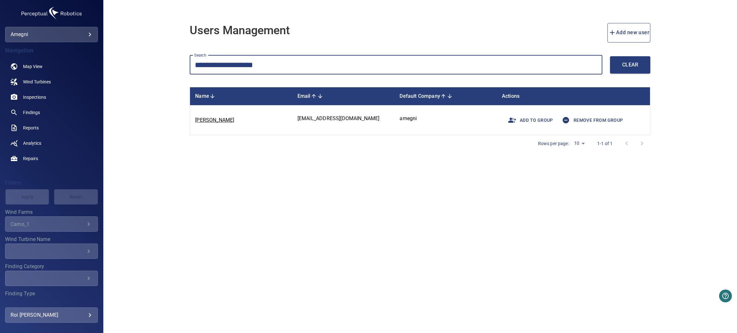
type input "**********"
